Goal: Obtain resource: Download file/media

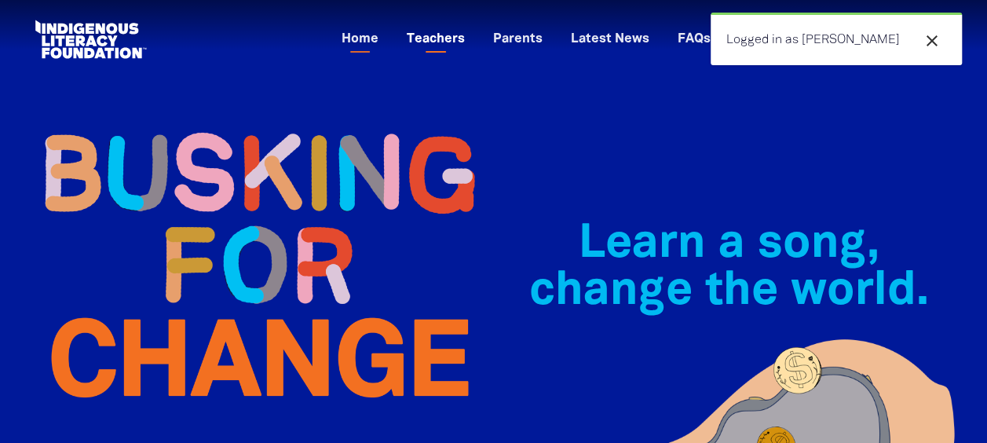
click at [474, 35] on link "Teachers" at bounding box center [435, 40] width 77 height 26
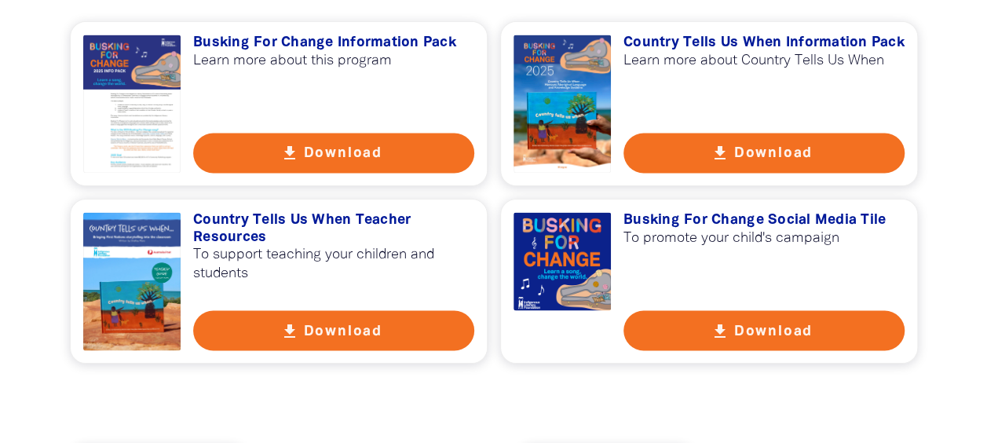
scroll to position [1158, 0]
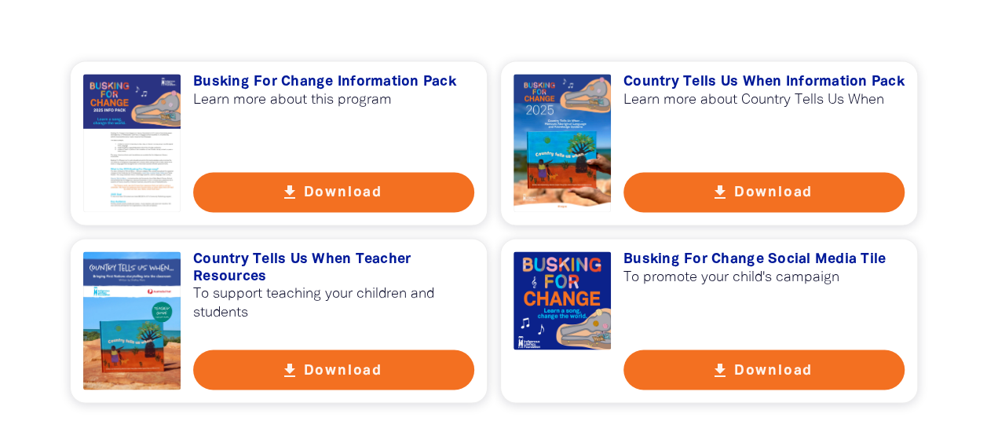
click at [294, 259] on h3 "Country Tells Us When Teacher Resources" at bounding box center [333, 268] width 281 height 34
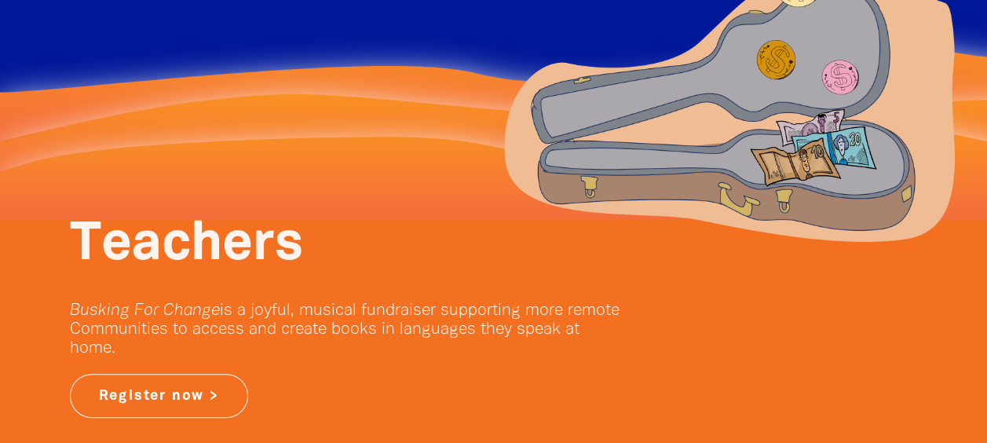
scroll to position [0, 0]
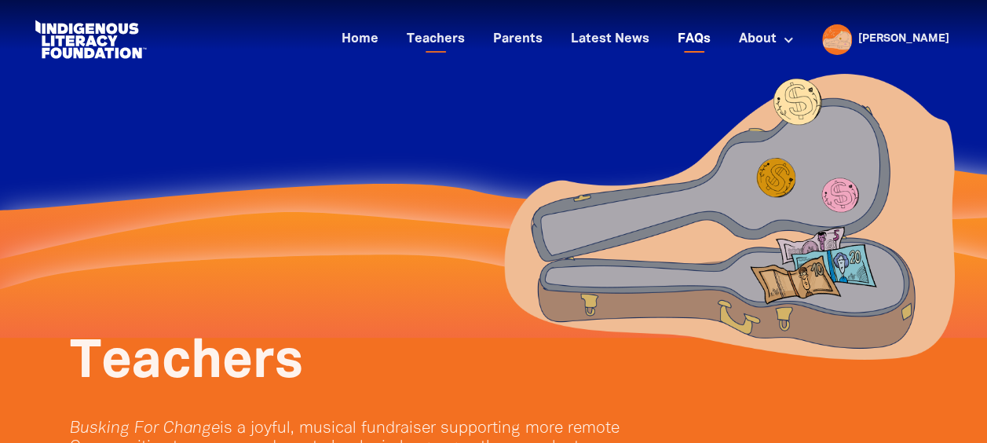
click at [720, 39] on link "FAQs" at bounding box center [694, 40] width 52 height 26
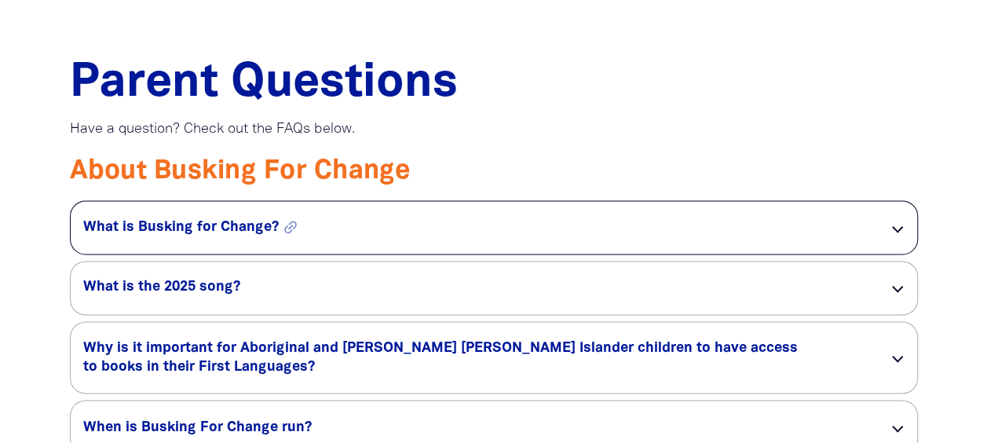
scroll to position [1237, 0]
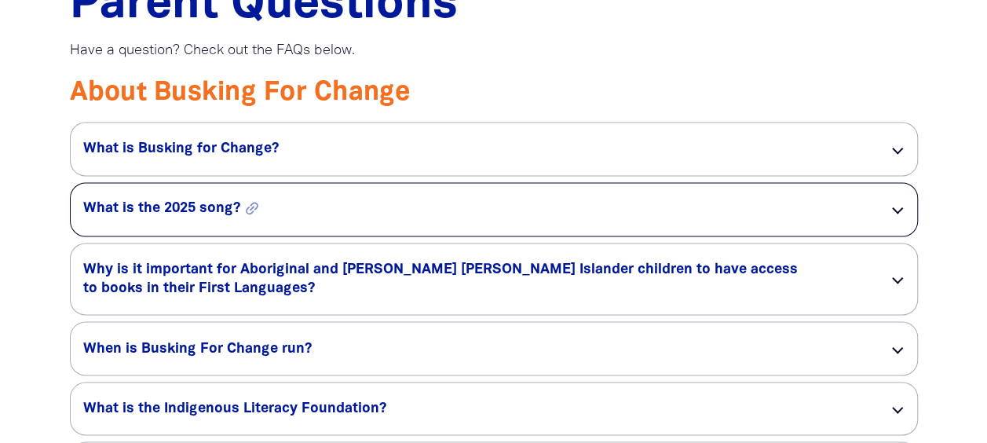
click at [162, 212] on h5 "What is the 2025 song? link" at bounding box center [473, 208] width 780 height 19
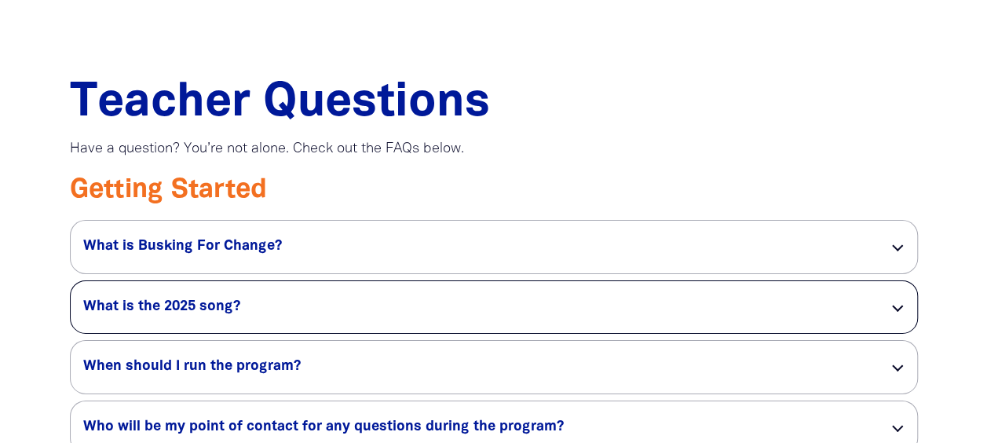
scroll to position [2513, 0]
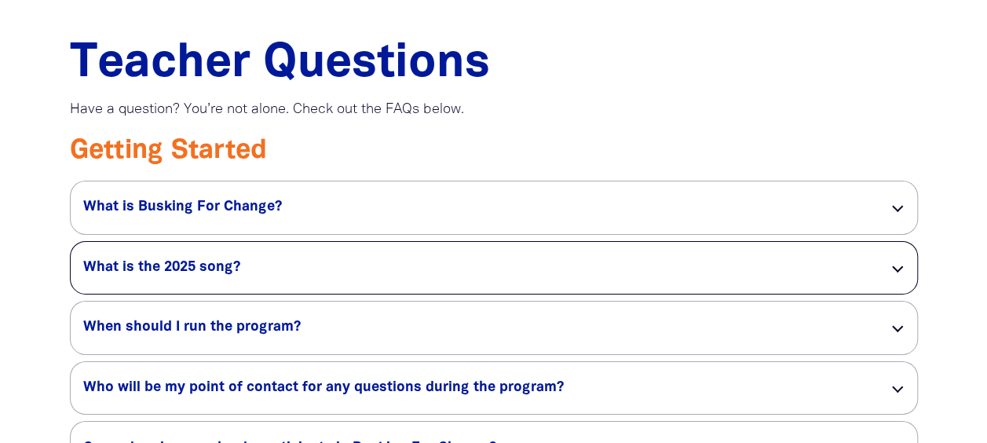
click at [215, 259] on div "What is the 2025 song? link" at bounding box center [494, 268] width 846 height 53
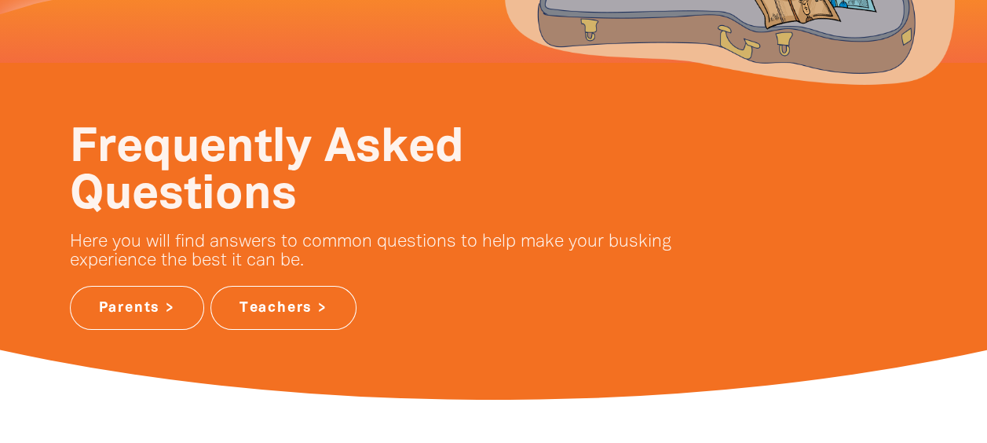
scroll to position [236, 0]
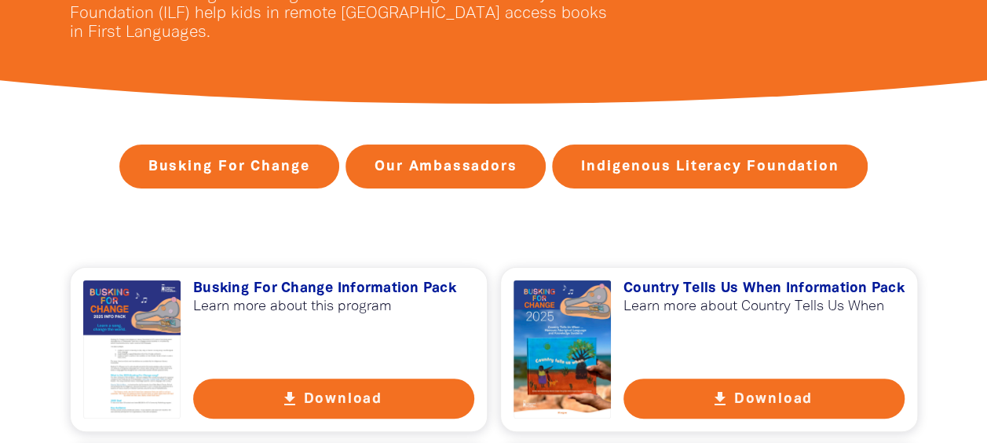
scroll to position [432, 0]
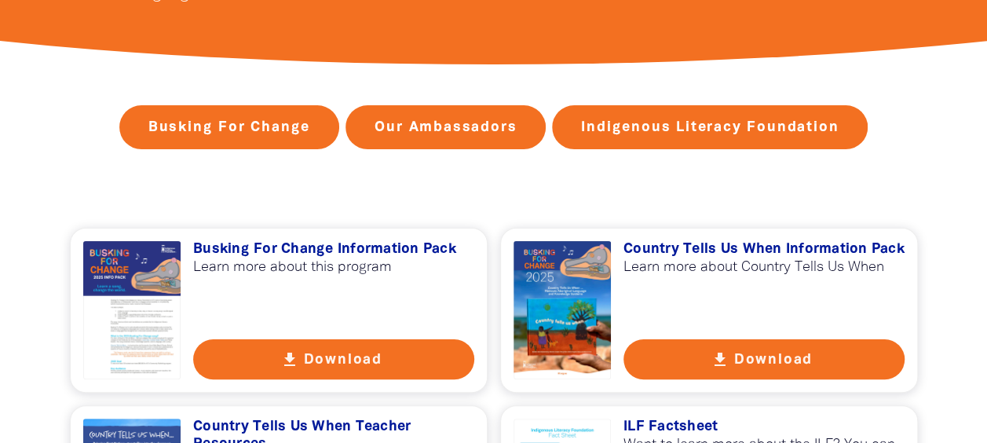
click at [744, 250] on h3 "Country Tells Us When Information Pack" at bounding box center [763, 249] width 281 height 17
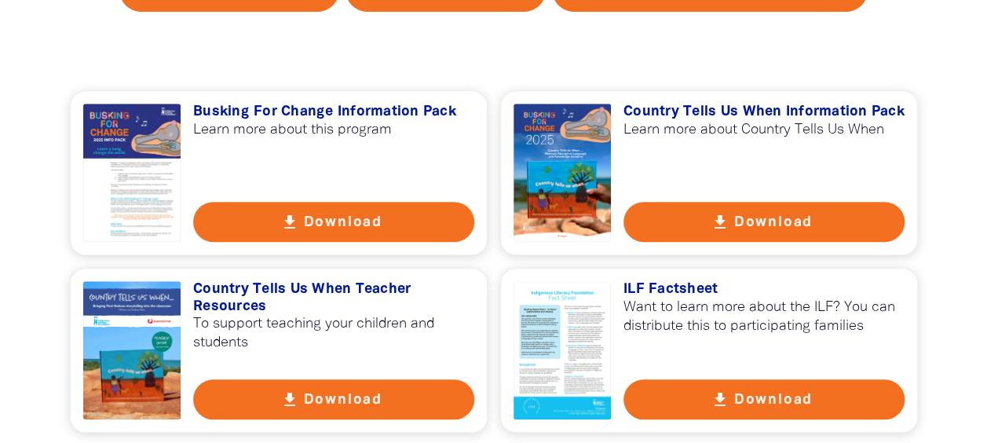
scroll to position [609, 0]
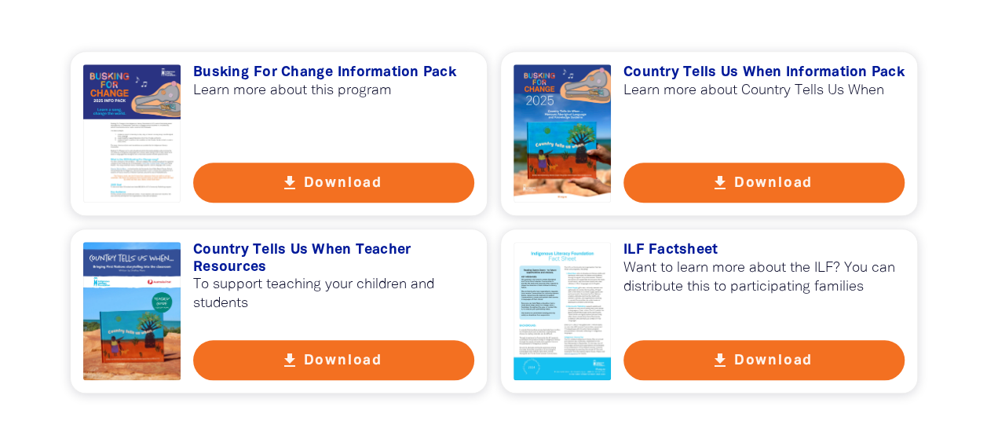
click at [254, 68] on h3 "Busking For Change Information Pack" at bounding box center [333, 72] width 281 height 17
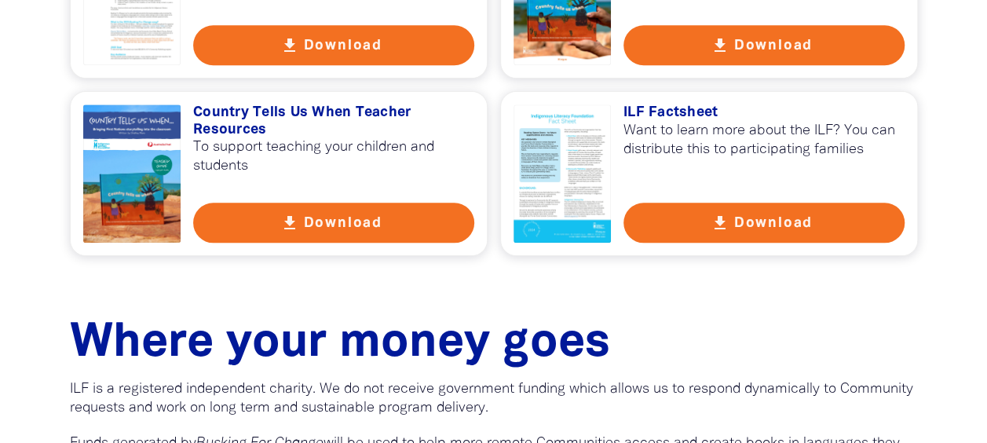
click at [276, 220] on button "get_app Download" at bounding box center [333, 223] width 281 height 40
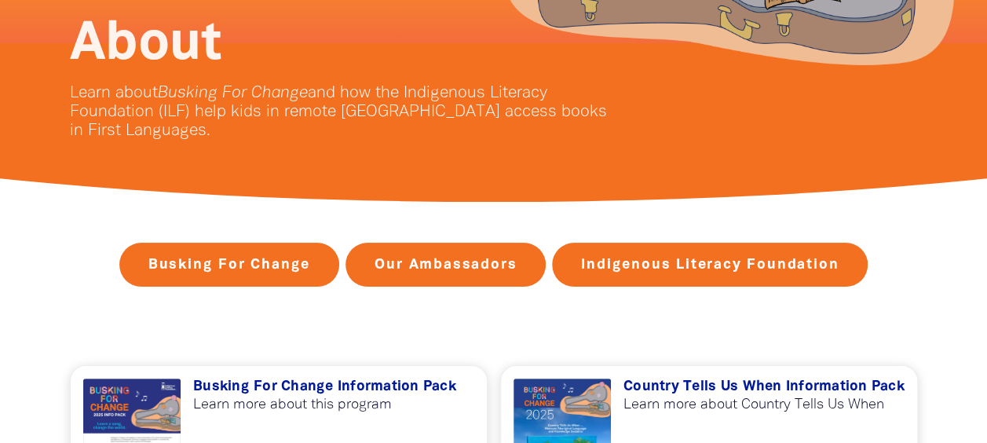
scroll to position [0, 0]
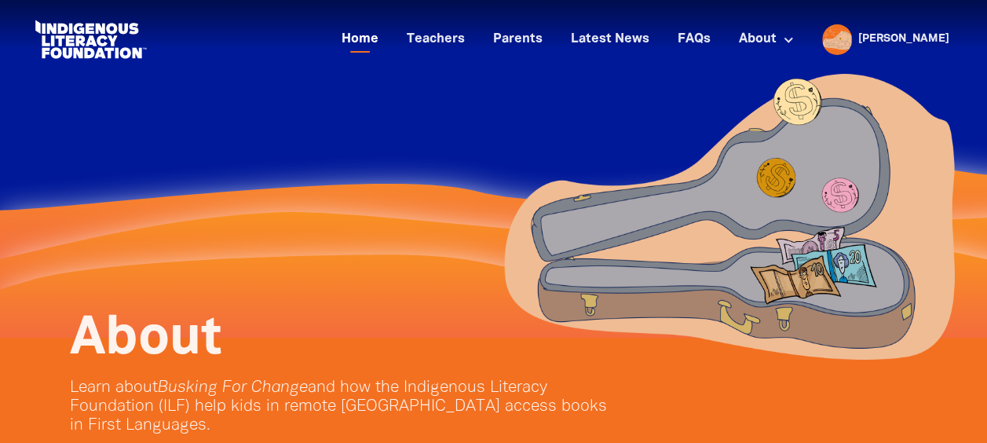
click at [388, 42] on link "Home" at bounding box center [360, 40] width 56 height 26
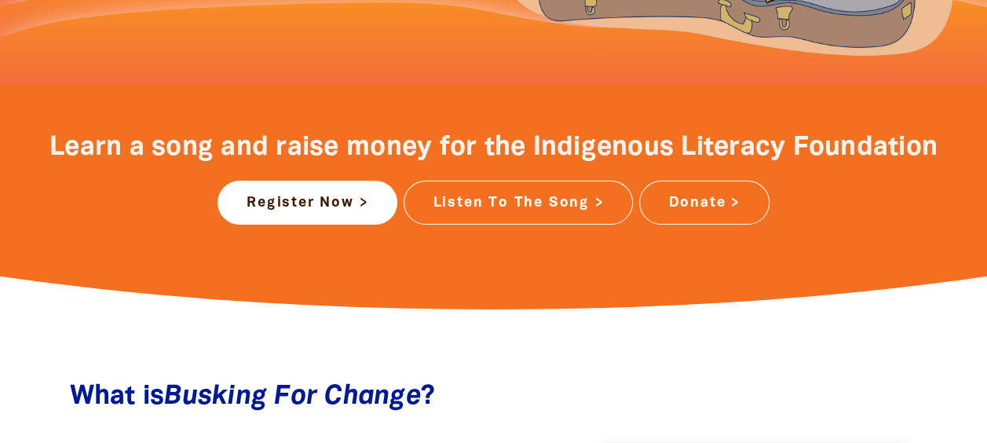
scroll to position [726, 0]
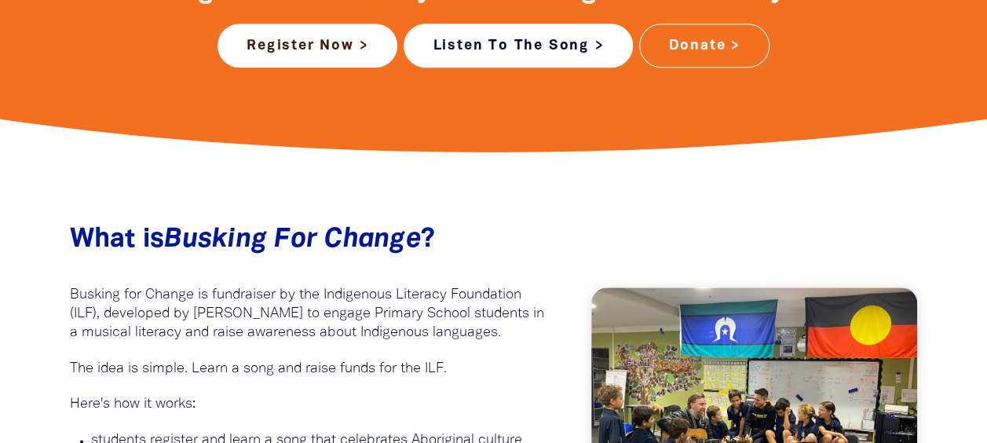
click at [488, 44] on link "Listen To The Song >" at bounding box center [518, 46] width 229 height 44
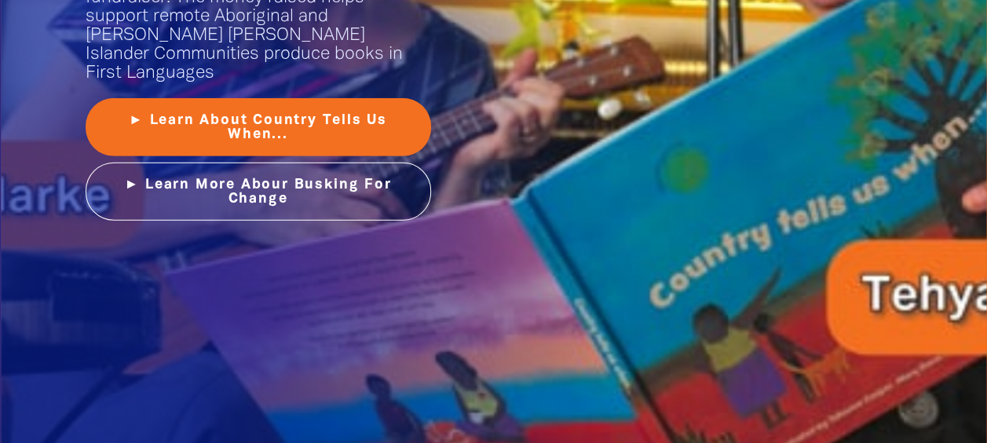
scroll to position [2218, 0]
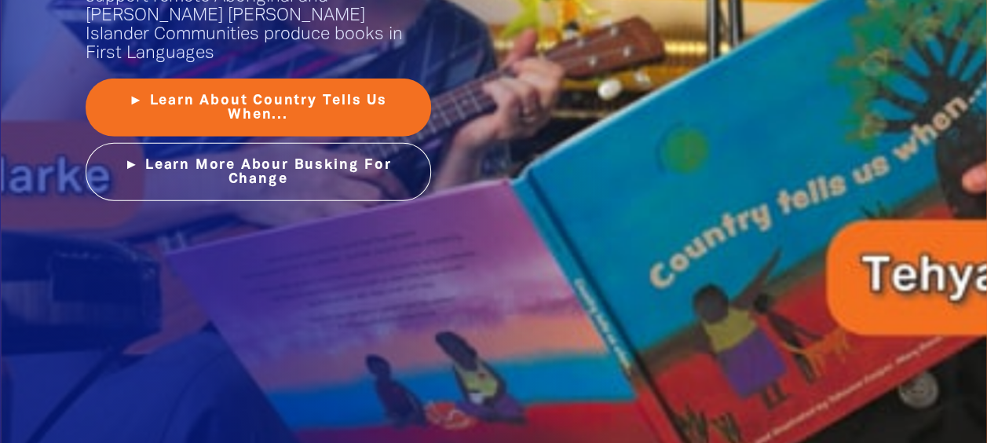
click at [166, 53] on div "Music with a purpose﻿ Busking For Change is ILF's musical fundraiser. The money…" at bounding box center [258, 16] width 471 height 496
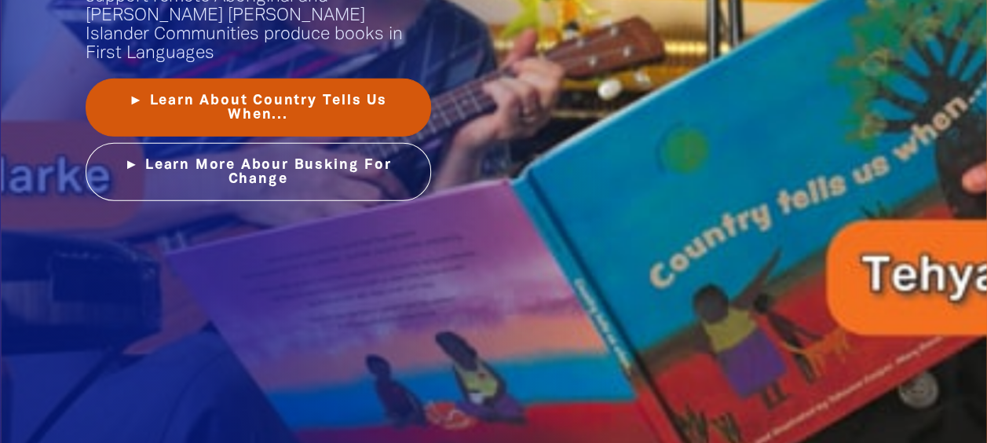
click at [163, 79] on link "► Learn About Country Tells Us When..." at bounding box center [258, 108] width 345 height 58
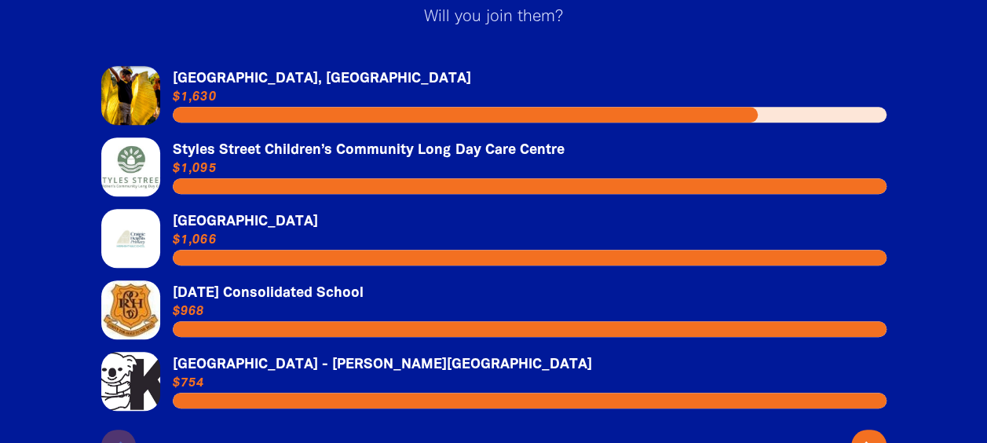
scroll to position [3592, 0]
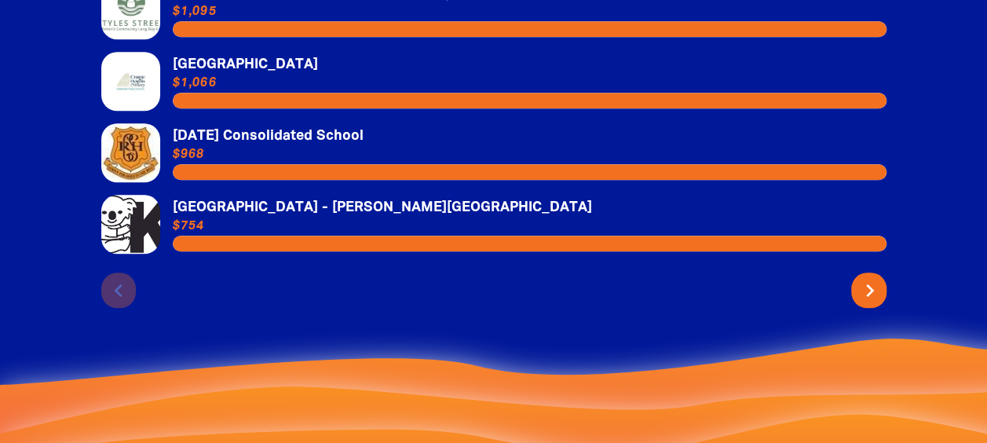
click at [870, 281] on icon "chevron_right" at bounding box center [869, 290] width 25 height 25
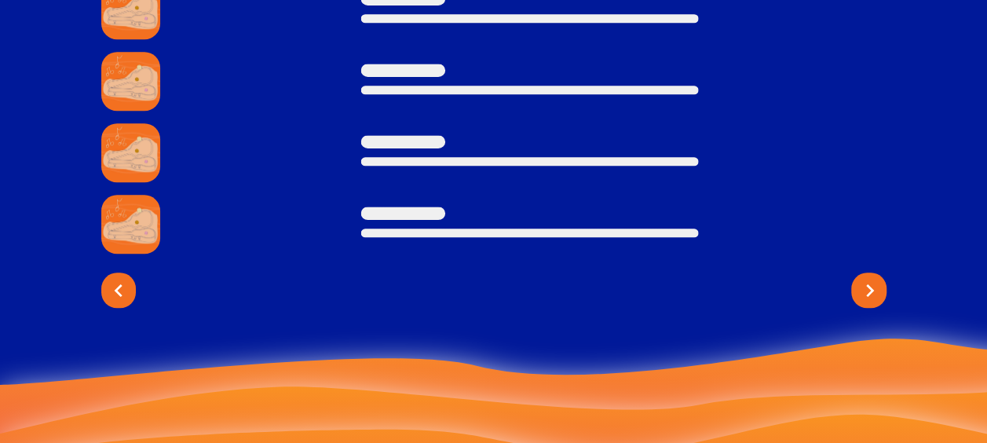
scroll to position [3463, 0]
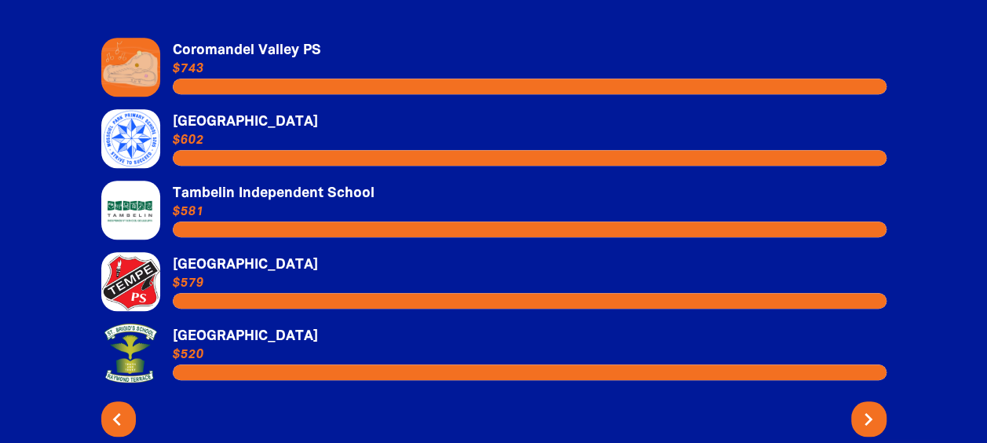
click at [121, 407] on icon "chevron_left" at bounding box center [116, 419] width 25 height 25
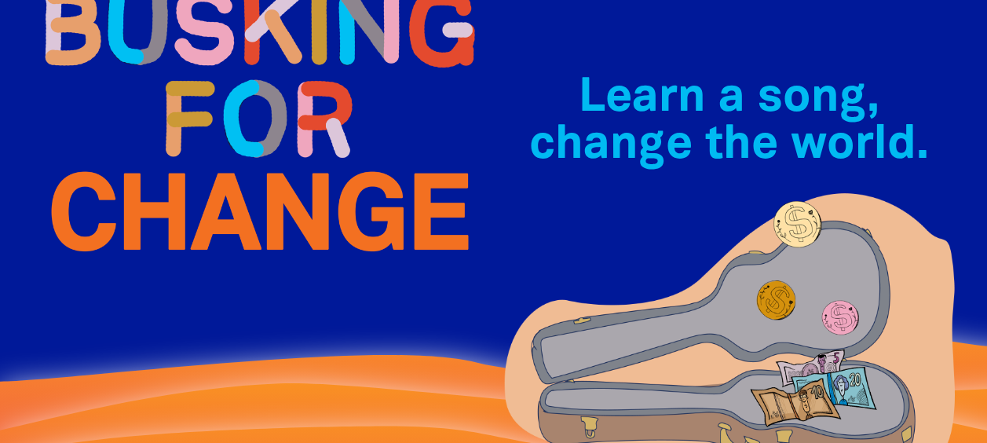
scroll to position [0, 0]
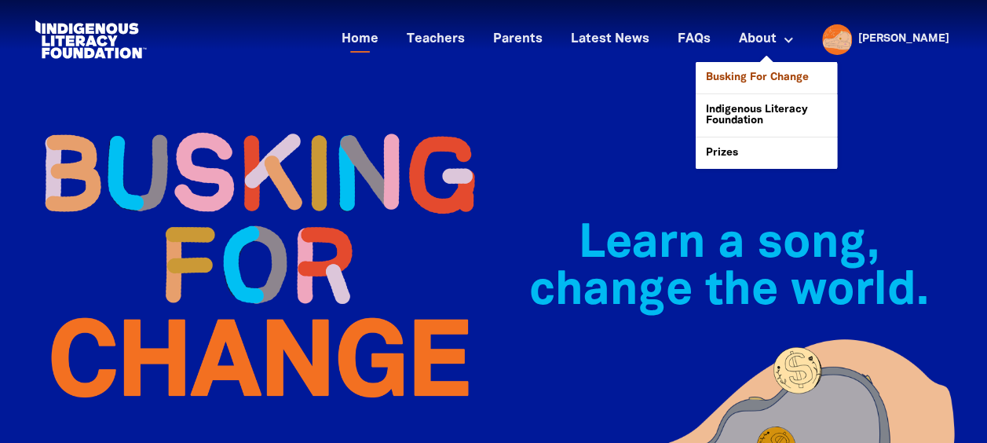
click at [837, 79] on link "Busking For Change" at bounding box center [766, 77] width 141 height 31
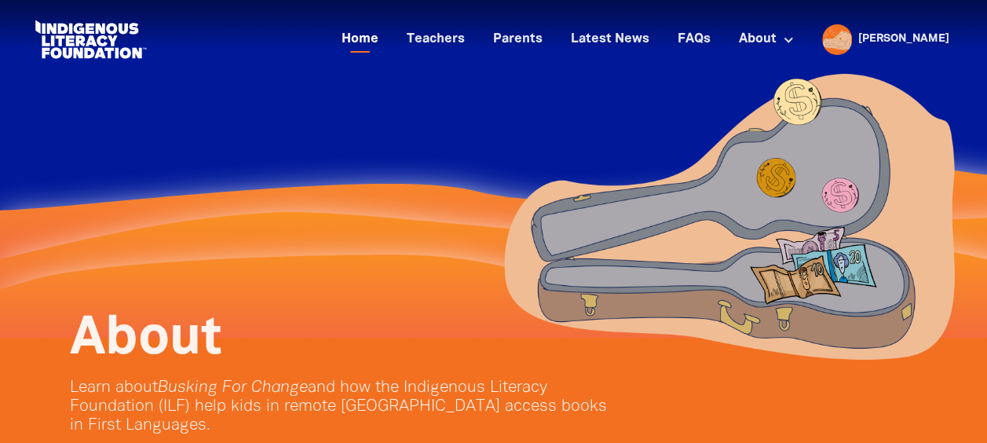
click at [388, 38] on link "Home" at bounding box center [360, 40] width 56 height 26
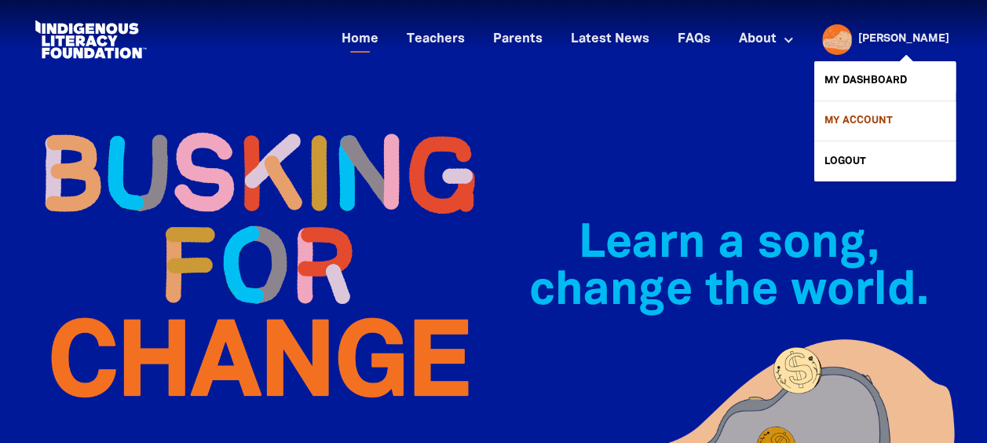
click at [866, 117] on link "My Account" at bounding box center [884, 120] width 141 height 39
select select "teacher"
select select "AU"
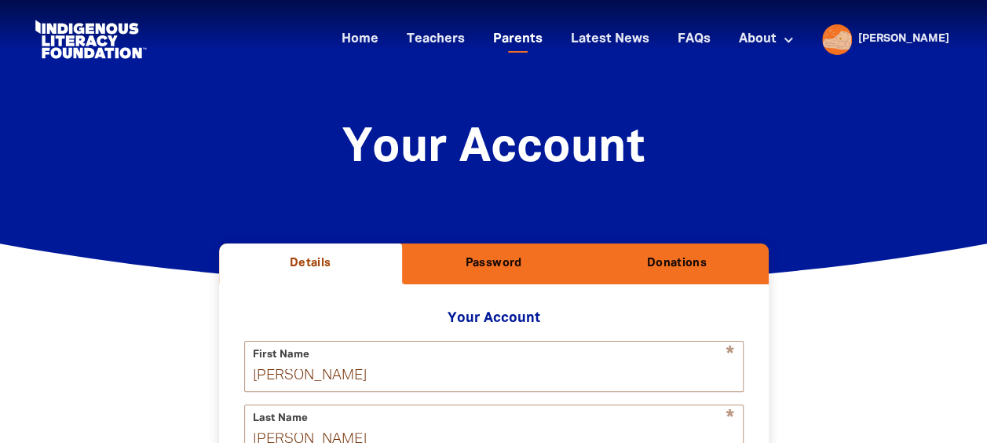
click at [552, 39] on link "Parents" at bounding box center [518, 40] width 68 height 26
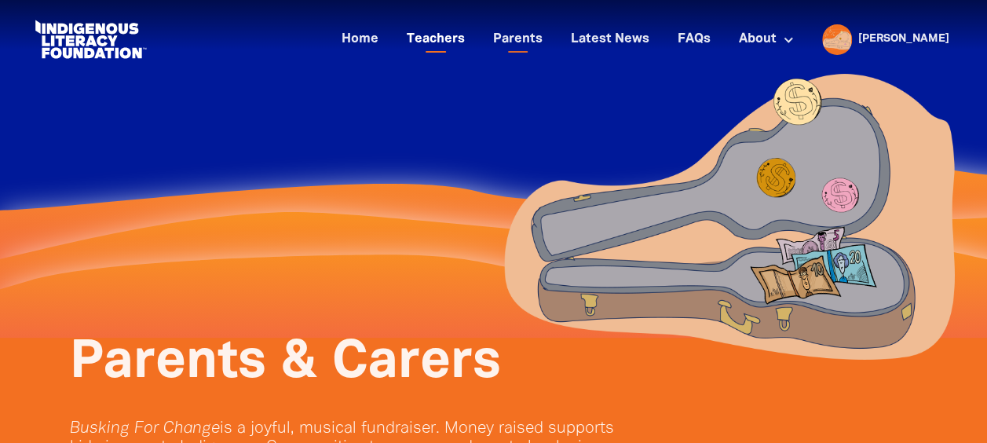
click at [474, 44] on link "Teachers" at bounding box center [435, 40] width 77 height 26
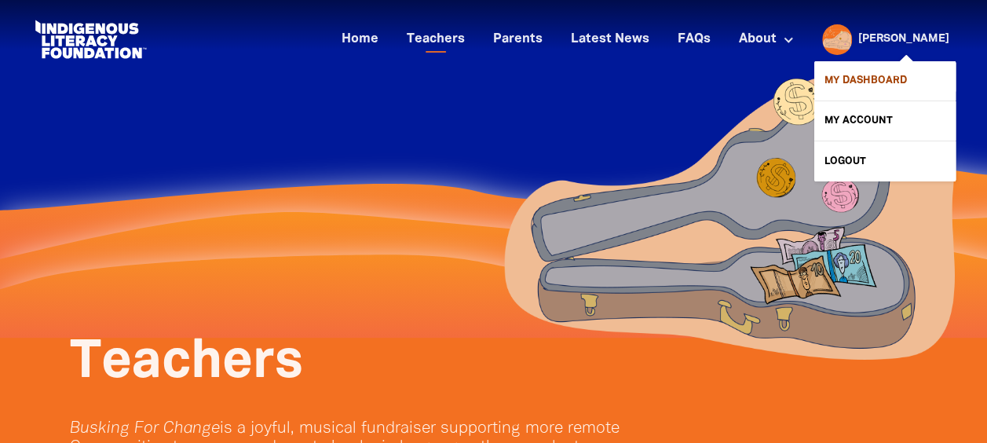
click at [914, 82] on link "My Dashboard" at bounding box center [884, 80] width 141 height 39
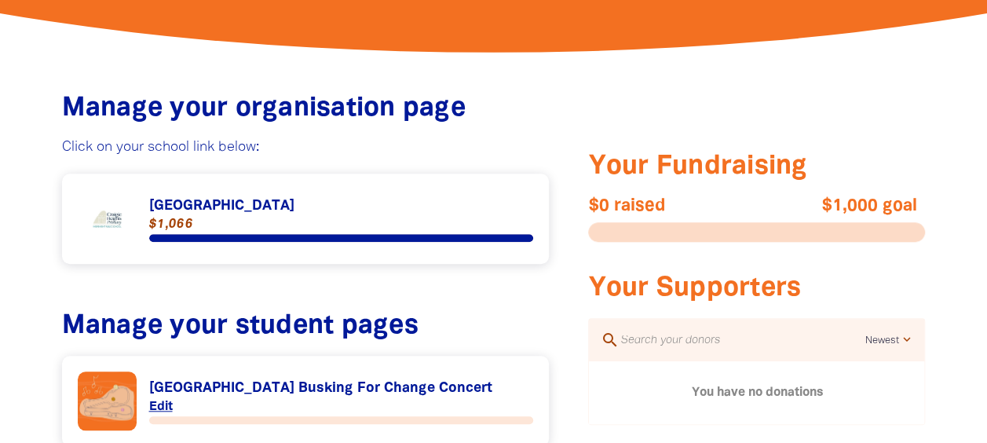
scroll to position [569, 0]
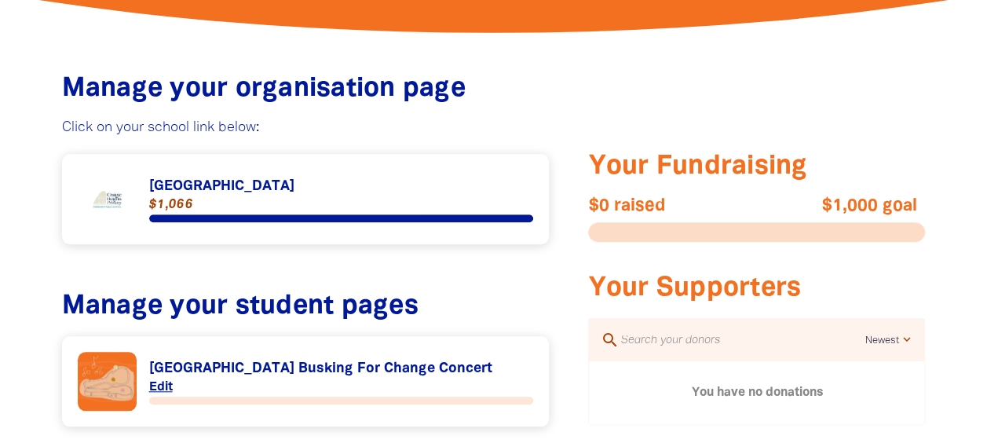
click at [315, 185] on link "Link to Craigie Heights Primary School" at bounding box center [306, 199] width 456 height 59
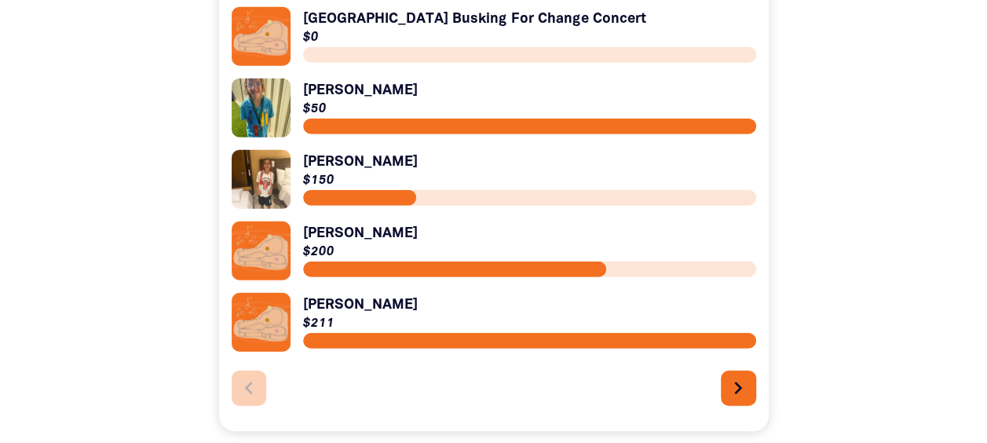
scroll to position [1884, 0]
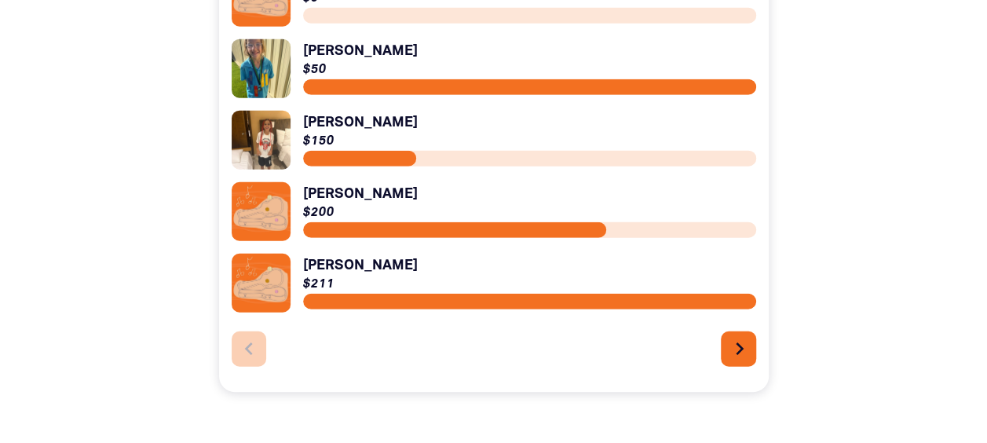
click at [743, 352] on icon "chevron_right" at bounding box center [739, 348] width 25 height 25
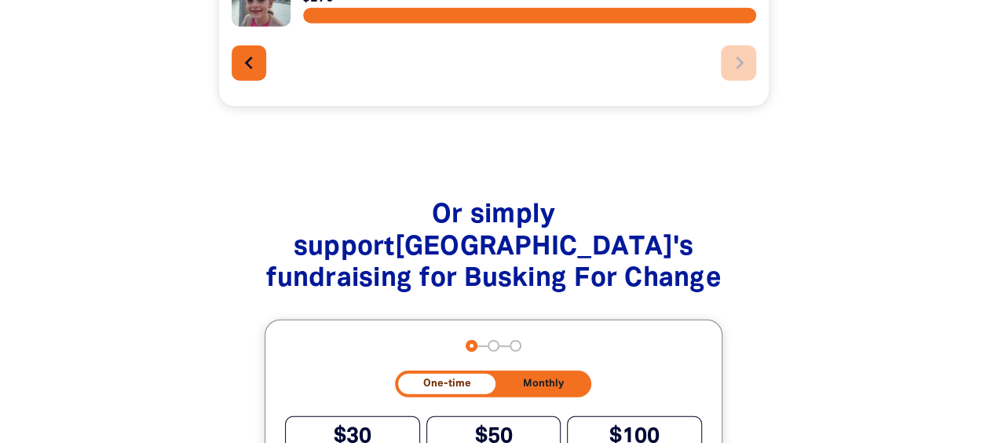
scroll to position [1698, 0]
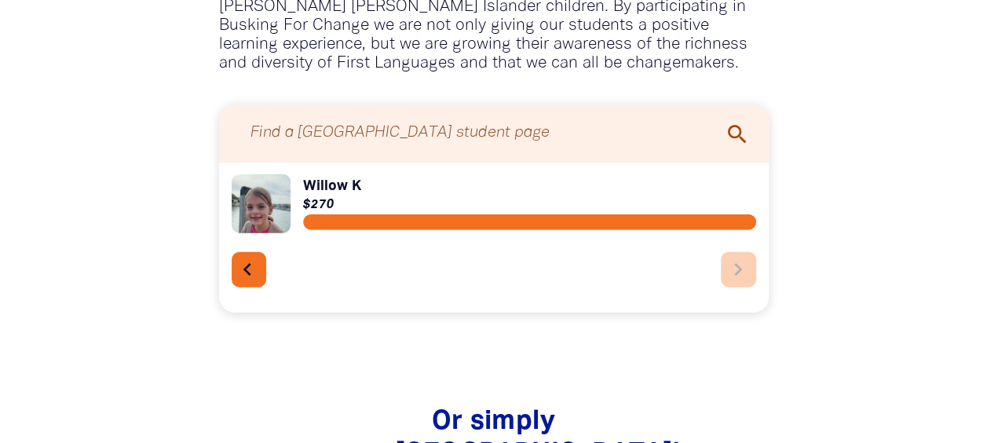
click at [236, 287] on button "chevron_left" at bounding box center [249, 269] width 35 height 35
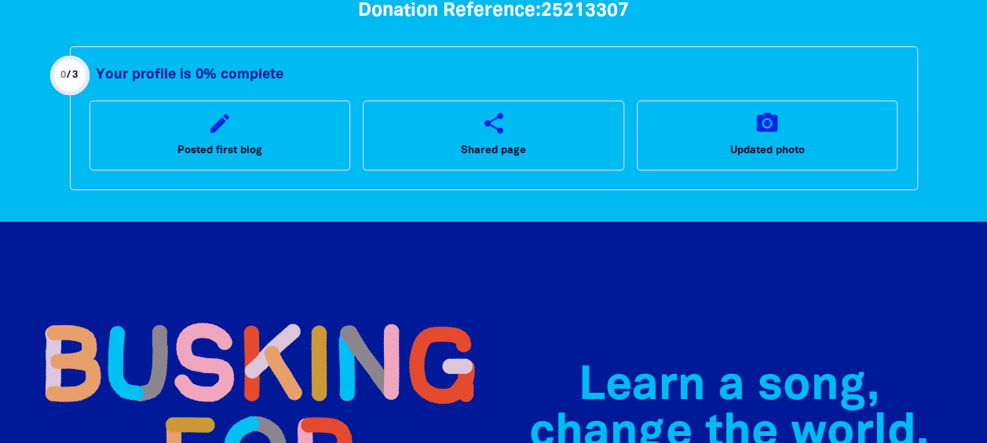
scroll to position [0, 0]
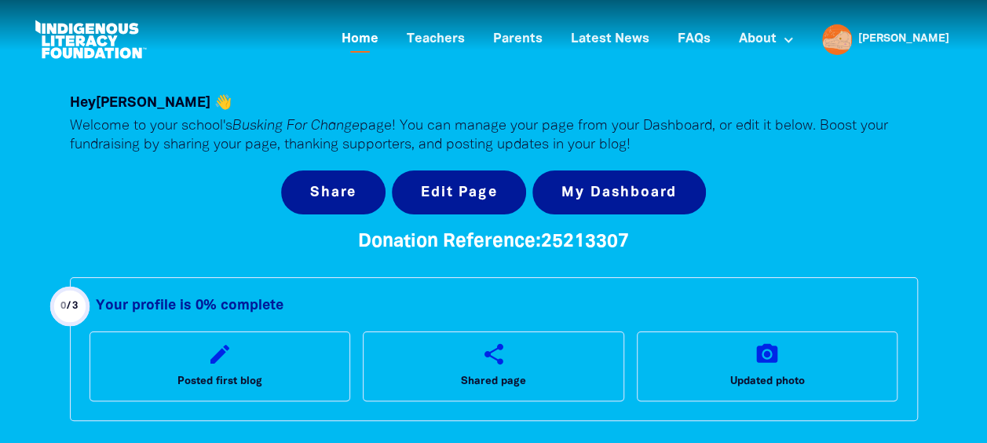
click at [388, 29] on link "Home" at bounding box center [360, 40] width 56 height 26
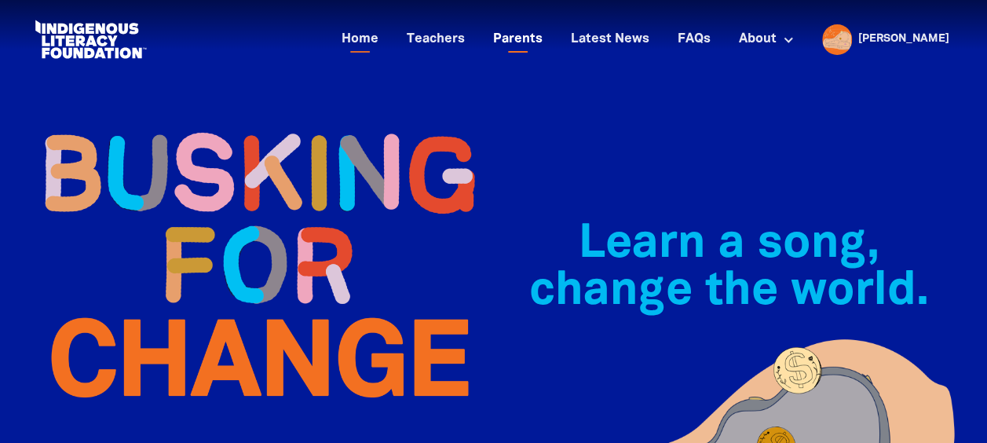
click at [552, 35] on link "Parents" at bounding box center [518, 40] width 68 height 26
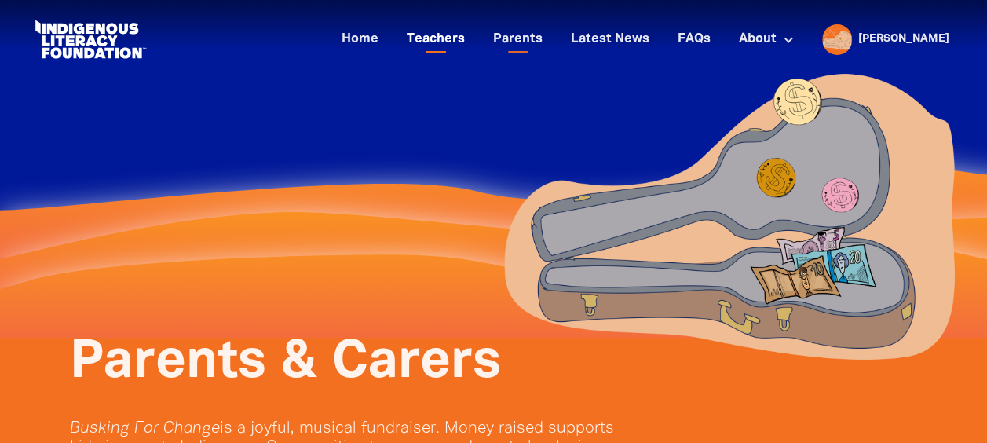
click at [474, 42] on link "Teachers" at bounding box center [435, 40] width 77 height 26
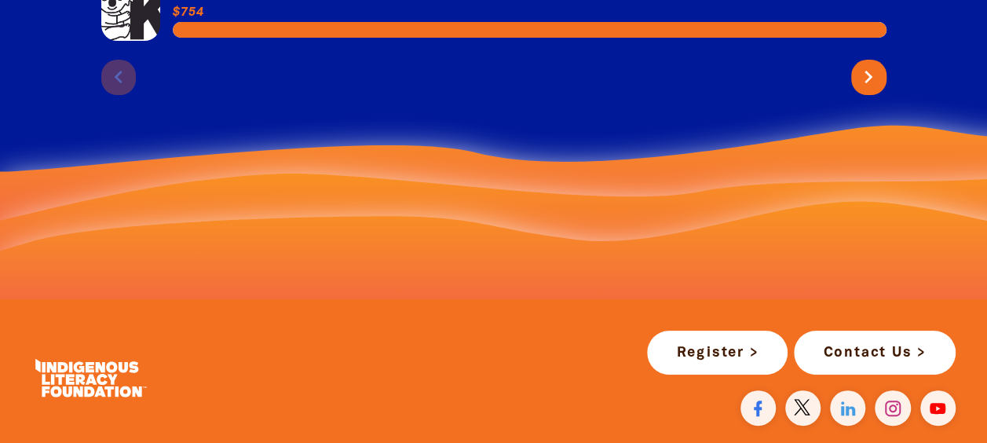
scroll to position [4456, 0]
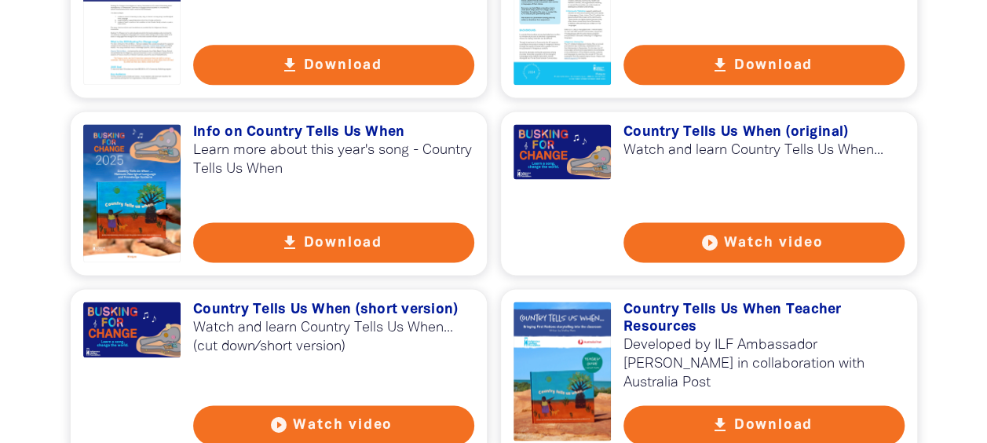
scroll to position [707, 0]
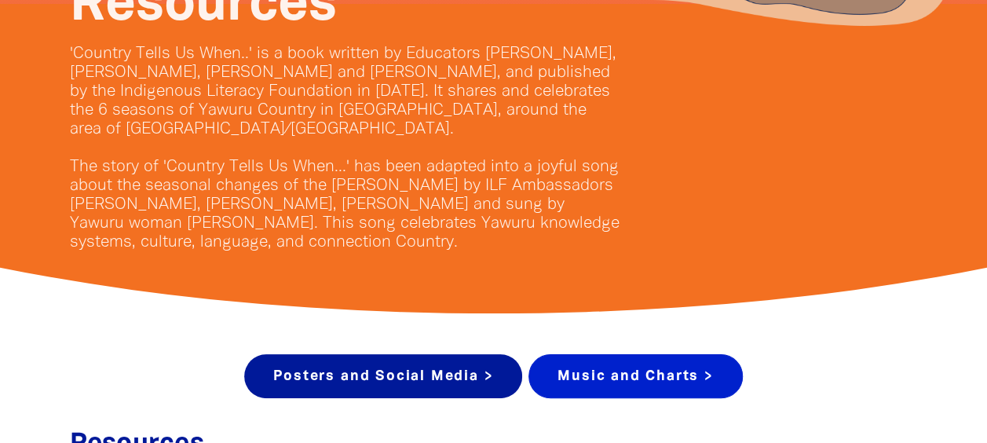
click at [674, 377] on link "Music and Charts >" at bounding box center [635, 376] width 214 height 44
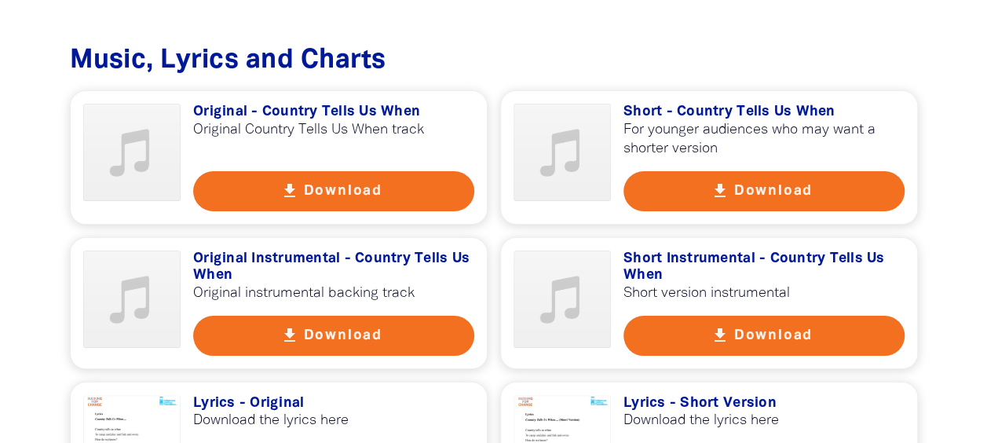
scroll to position [2923, 0]
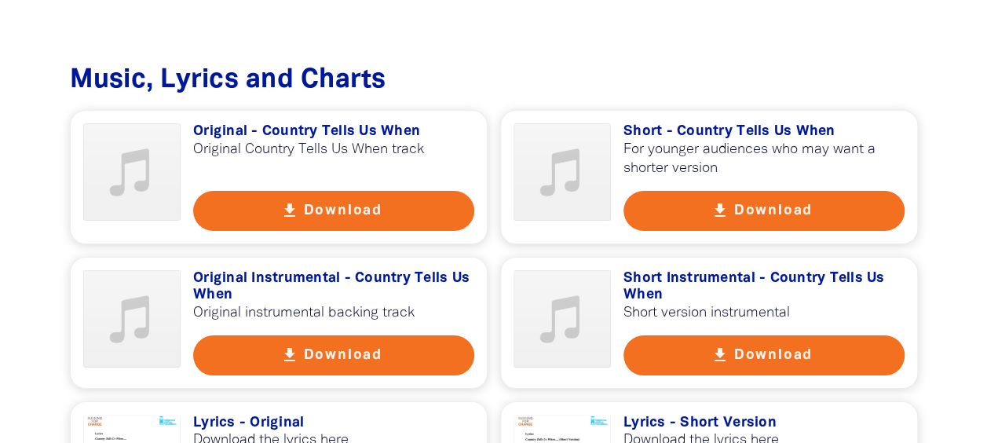
click at [307, 335] on button "get_app Download" at bounding box center [333, 355] width 281 height 40
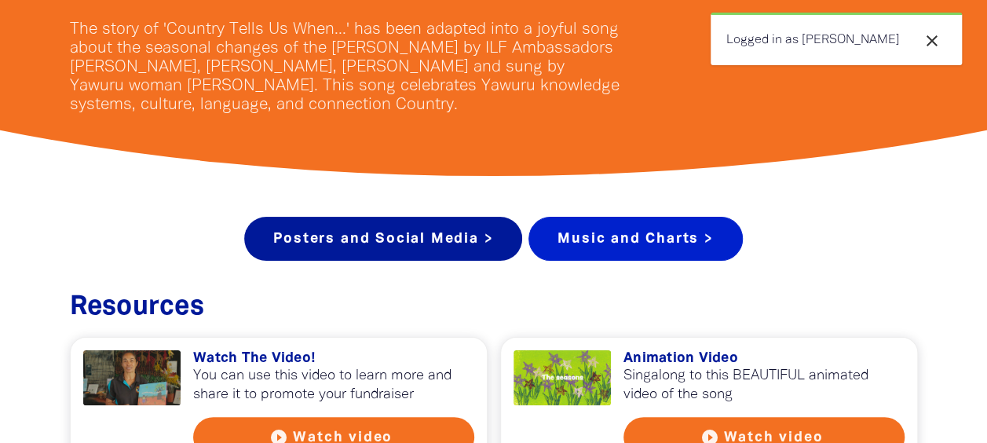
click at [579, 236] on link "Music and Charts >" at bounding box center [635, 239] width 214 height 44
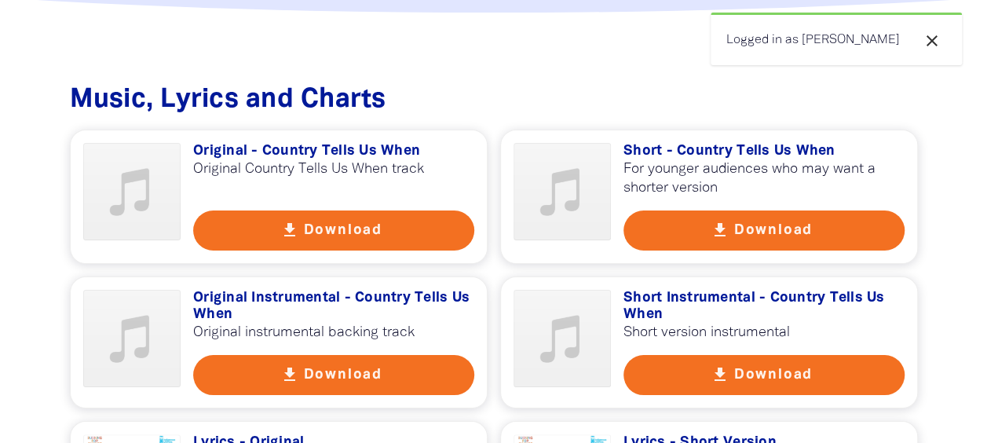
scroll to position [2884, 0]
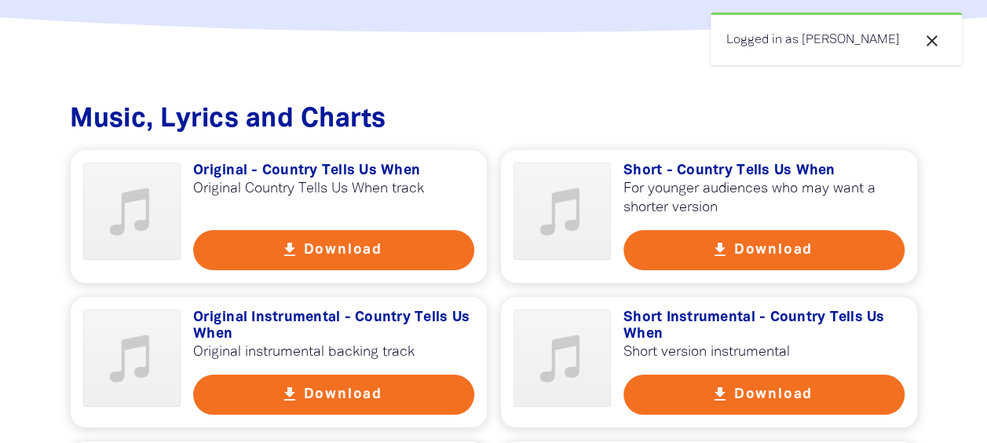
click at [302, 230] on button "get_app Download" at bounding box center [333, 250] width 281 height 40
